Goal: Task Accomplishment & Management: Use online tool/utility

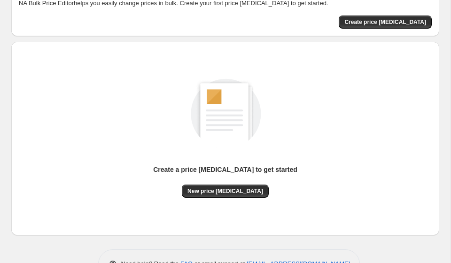
scroll to position [78, 0]
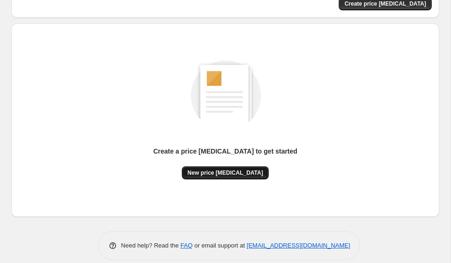
click at [244, 172] on span "New price [MEDICAL_DATA]" at bounding box center [226, 173] width 76 height 8
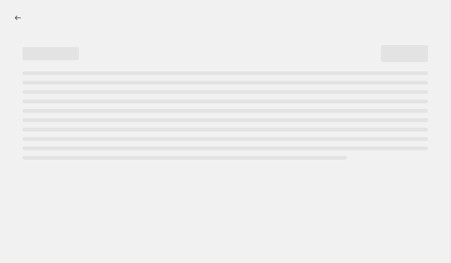
select select "percentage"
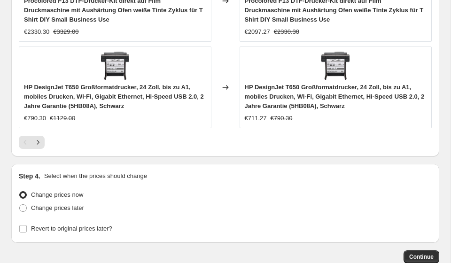
scroll to position [941, 0]
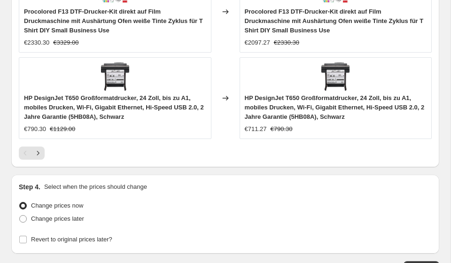
click at [137, 81] on div "HP DesignJet T650 Großformatdrucker, 24 Zoll, bis zu A1, mobiles Drucken, Wi-Fi…" at bounding box center [115, 98] width 193 height 82
click at [228, 97] on icon at bounding box center [225, 98] width 9 height 9
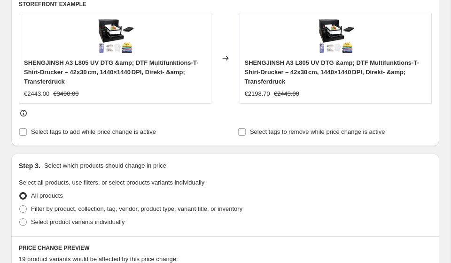
scroll to position [404, 0]
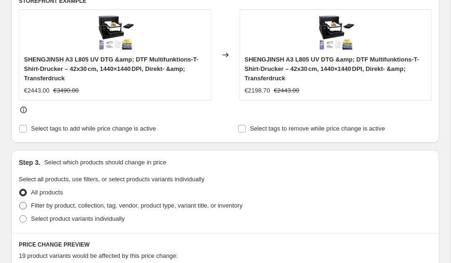
click at [86, 209] on span "Filter by product, collection, tag, vendor, product type, variant title, or inv…" at bounding box center [137, 205] width 212 height 9
click at [20, 203] on input "Filter by product, collection, tag, vendor, product type, variant title, or inv…" at bounding box center [19, 202] width 0 height 0
radio input "true"
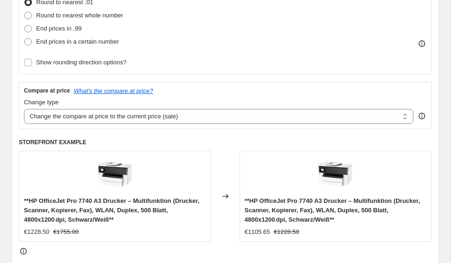
scroll to position [250, 0]
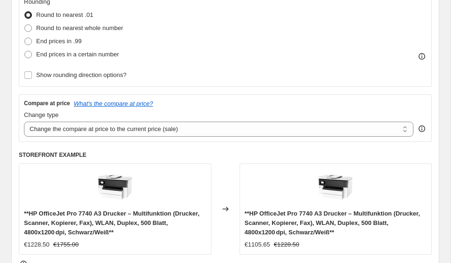
click at [62, 178] on div "**HP OfficeJet Pro 7740 A3 Drucker – Multifunktion (Drucker, Scanner, Kopierer,…" at bounding box center [115, 209] width 193 height 91
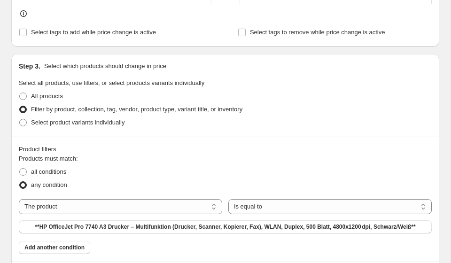
scroll to position [499, 0]
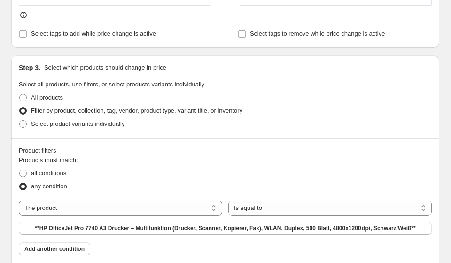
click at [51, 122] on span "Select product variants individually" at bounding box center [78, 123] width 94 height 7
click at [20, 121] on input "Select product variants individually" at bounding box center [19, 120] width 0 height 0
radio input "true"
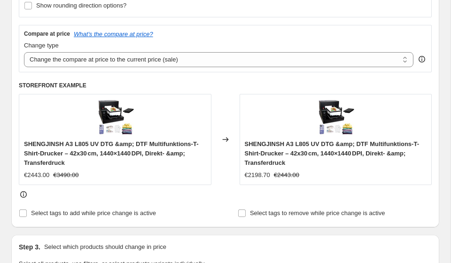
scroll to position [312, 0]
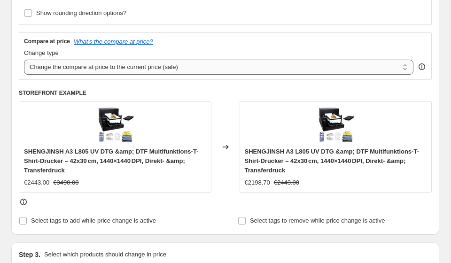
click at [186, 60] on select "Change the compare at price to the current price (sale) Change the compare at p…" at bounding box center [219, 67] width 390 height 15
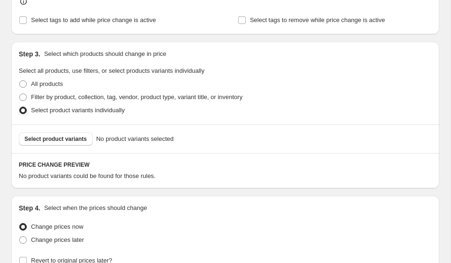
scroll to position [486, 0]
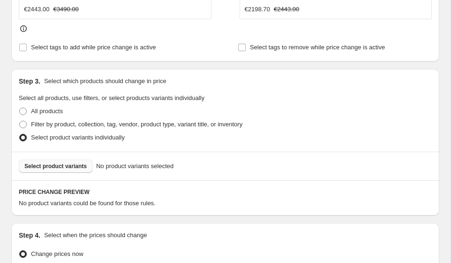
click at [81, 164] on span "Select product variants" at bounding box center [55, 167] width 63 height 8
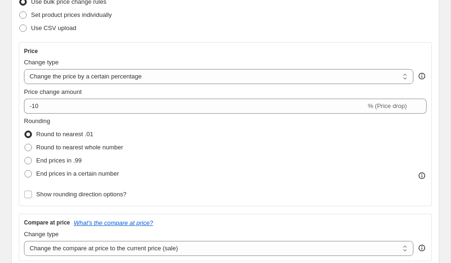
scroll to position [0, 0]
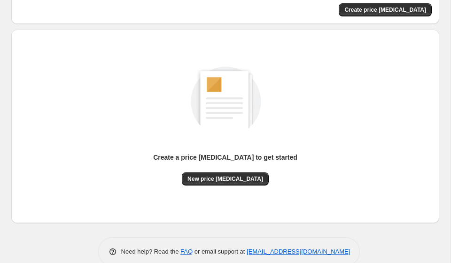
scroll to position [89, 0]
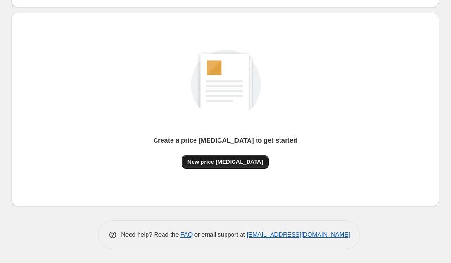
click at [239, 163] on span "New price [MEDICAL_DATA]" at bounding box center [226, 162] width 76 height 8
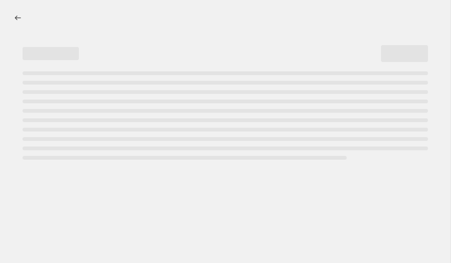
select select "percentage"
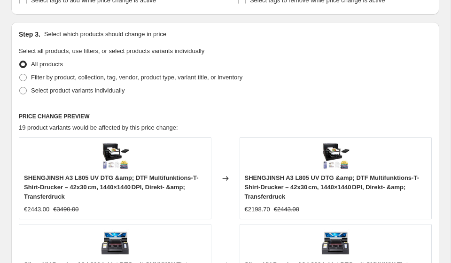
scroll to position [501, 0]
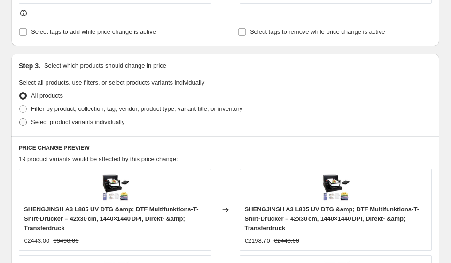
click at [86, 122] on span "Select product variants individually" at bounding box center [78, 121] width 94 height 7
click at [20, 119] on input "Select product variants individually" at bounding box center [19, 118] width 0 height 0
radio input "true"
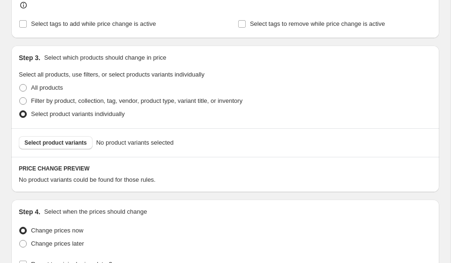
scroll to position [511, 0]
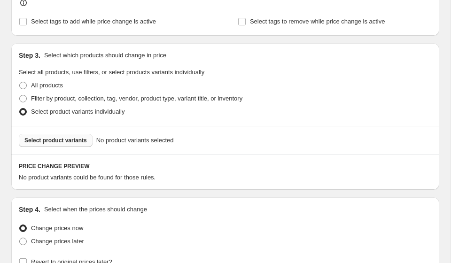
click at [60, 142] on span "Select product variants" at bounding box center [55, 141] width 63 height 8
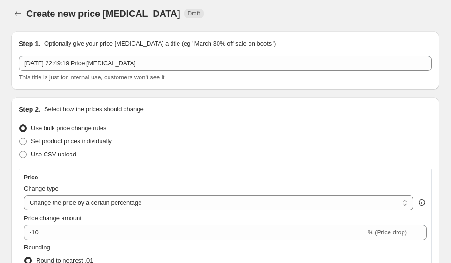
scroll to position [0, 0]
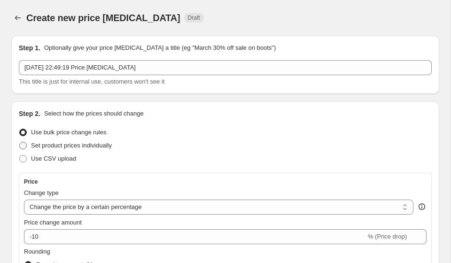
click at [80, 141] on span "Set product prices individually" at bounding box center [71, 145] width 81 height 9
click at [20, 142] on input "Set product prices individually" at bounding box center [19, 142] width 0 height 0
radio input "true"
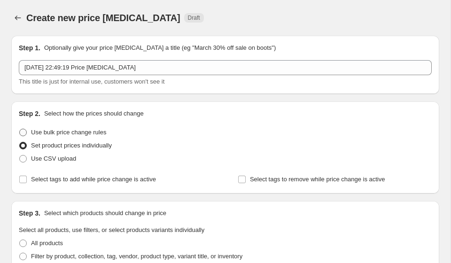
click at [68, 135] on span "Use bulk price change rules" at bounding box center [68, 132] width 75 height 7
click at [20, 129] on input "Use bulk price change rules" at bounding box center [19, 129] width 0 height 0
radio input "true"
select select "percentage"
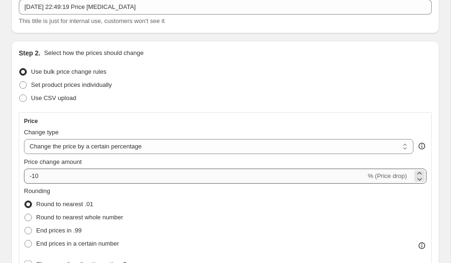
scroll to position [68, 0]
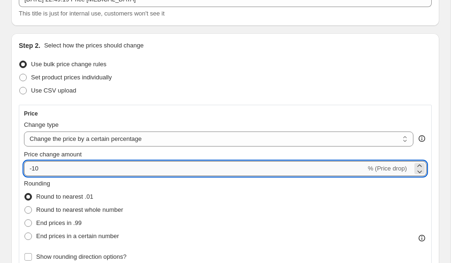
click at [110, 167] on input "-10" at bounding box center [195, 168] width 342 height 15
click at [210, 127] on div "Change type" at bounding box center [219, 124] width 390 height 9
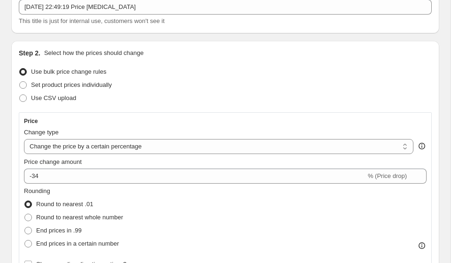
scroll to position [71, 0]
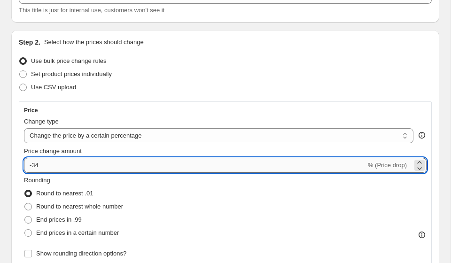
click at [119, 168] on input "-34" at bounding box center [195, 165] width 342 height 15
type input "-3"
type input "-35"
click at [325, 75] on div "Set product prices individually" at bounding box center [225, 74] width 413 height 13
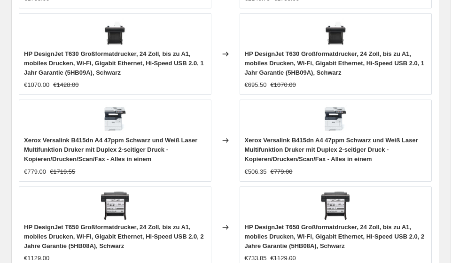
scroll to position [1085, 0]
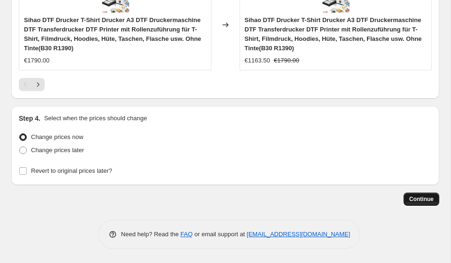
click at [420, 202] on span "Continue" at bounding box center [421, 200] width 24 height 8
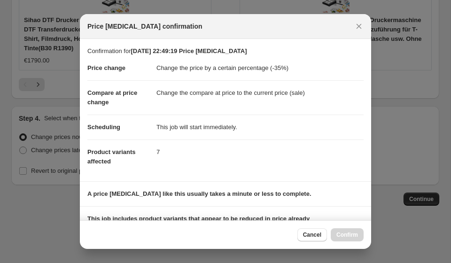
scroll to position [133, 0]
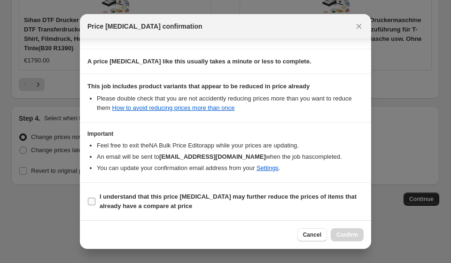
click at [141, 205] on b "I understand that this price [MEDICAL_DATA] may further reduce the prices of it…" at bounding box center [228, 201] width 257 height 16
click at [95, 205] on input "I understand that this price [MEDICAL_DATA] may further reduce the prices of it…" at bounding box center [92, 202] width 8 height 8
checkbox input "true"
click at [346, 239] on button "Confirm" at bounding box center [347, 234] width 33 height 13
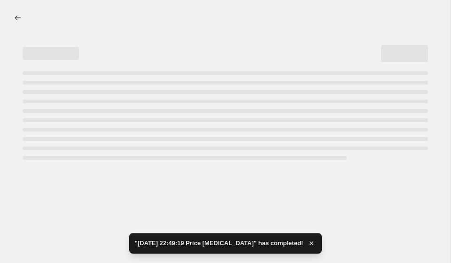
select select "percentage"
